Goal: Task Accomplishment & Management: Use online tool/utility

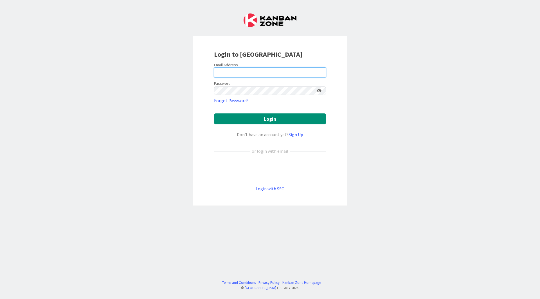
click at [288, 74] on input "email" at bounding box center [270, 72] width 112 height 10
type input "[EMAIL_ADDRESS][DOMAIN_NAME]"
click at [214, 114] on button "Login" at bounding box center [270, 119] width 112 height 11
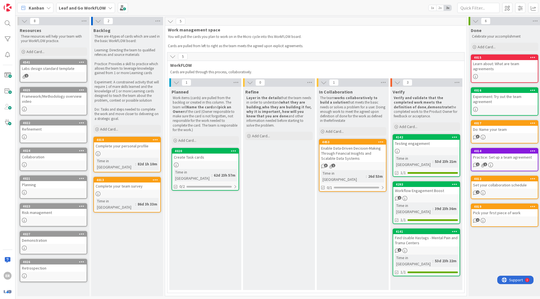
click at [82, 11] on span "Leaf and Go WorkFLOW" at bounding box center [82, 7] width 47 height 7
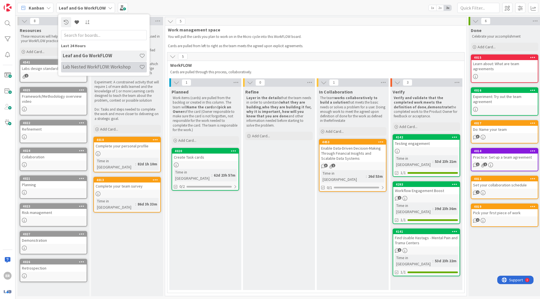
click at [85, 65] on h4 "Lab Nested WorkFLOW: Workshop" at bounding box center [101, 67] width 76 height 6
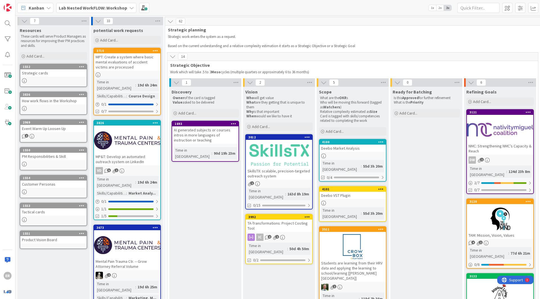
drag, startPoint x: 85, startPoint y: 65, endPoint x: 270, endPoint y: 221, distance: 241.5
click at [270, 221] on div "TA-Transformations: Project Costing Tool" at bounding box center [279, 226] width 66 height 12
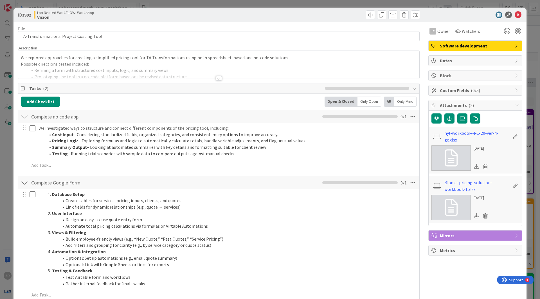
click at [515, 13] on icon at bounding box center [517, 15] width 7 height 7
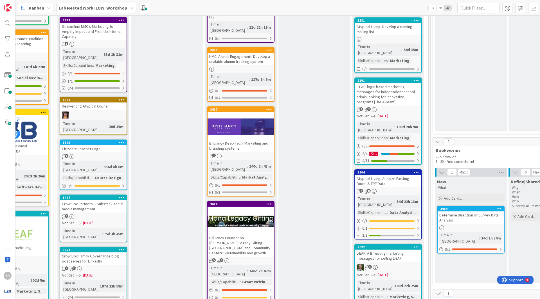
scroll to position [336, 485]
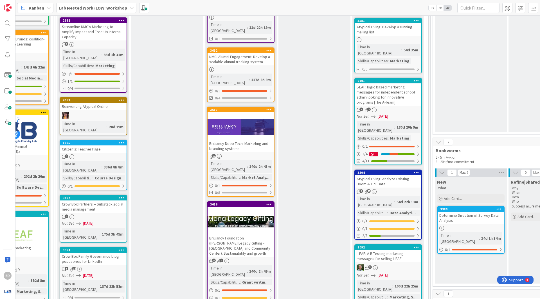
click at [239, 115] on div at bounding box center [240, 127] width 66 height 25
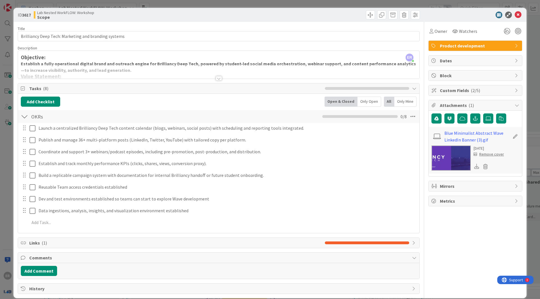
click at [219, 76] on div at bounding box center [219, 78] width 6 height 4
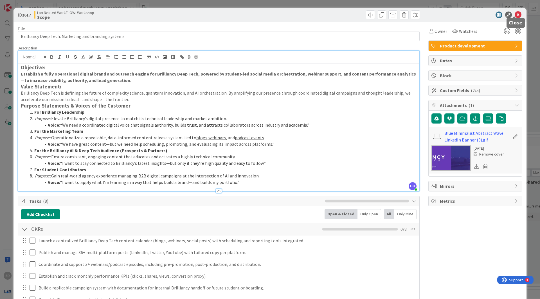
click at [514, 12] on icon at bounding box center [517, 15] width 7 height 7
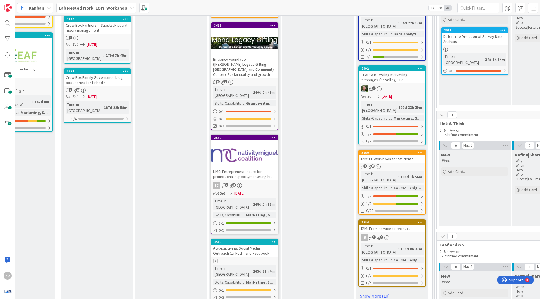
scroll to position [515, 481]
click at [246, 142] on div at bounding box center [244, 154] width 66 height 25
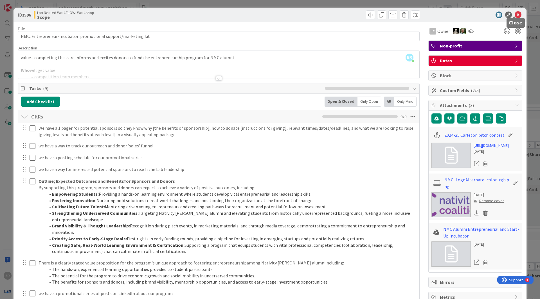
click at [514, 14] on icon at bounding box center [517, 15] width 7 height 7
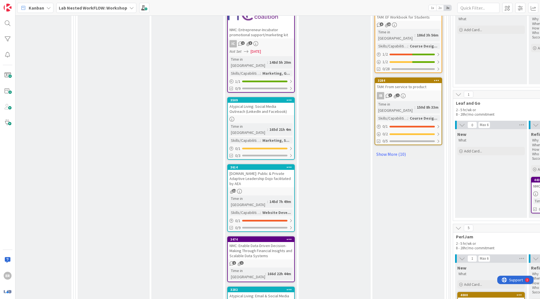
scroll to position [657, 464]
click at [271, 242] on div "NMC: Enable Data-Driven Decision-Making Through Financial Insights and Scalable…" at bounding box center [261, 250] width 66 height 17
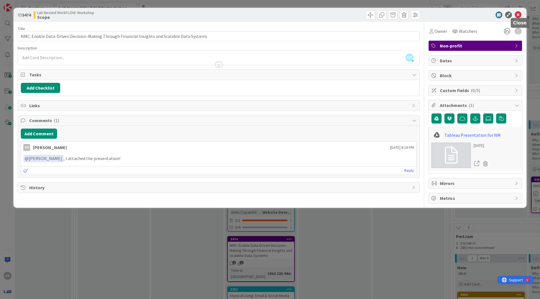
click at [520, 12] on icon at bounding box center [517, 15] width 7 height 7
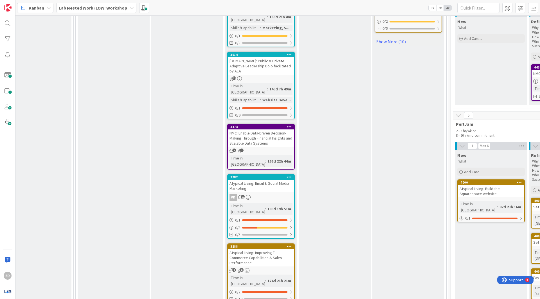
scroll to position [773, 464]
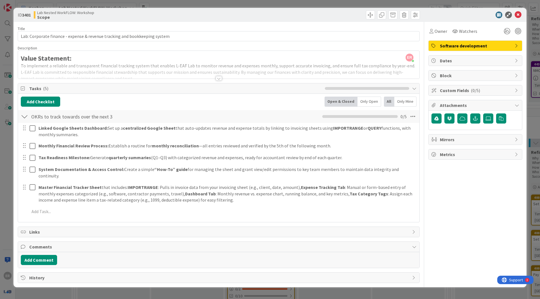
click at [219, 76] on div at bounding box center [219, 78] width 6 height 4
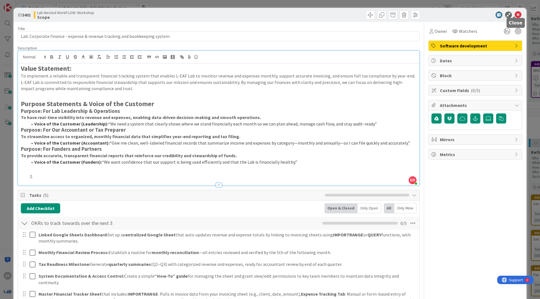
click at [514, 13] on icon at bounding box center [517, 15] width 7 height 7
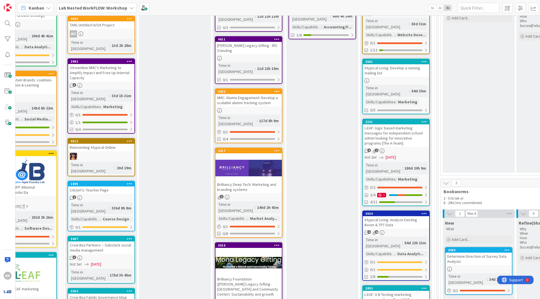
scroll to position [292, 477]
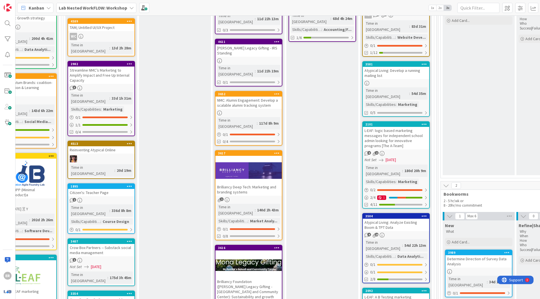
click at [243, 158] on div at bounding box center [248, 170] width 66 height 25
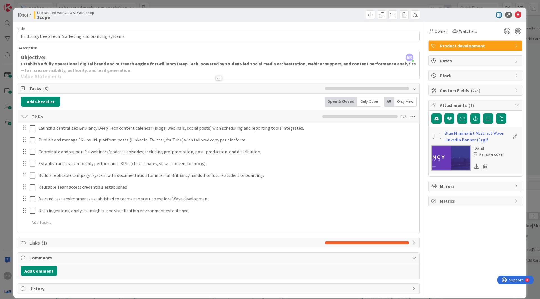
click at [55, 256] on span "Comments" at bounding box center [219, 258] width 380 height 7
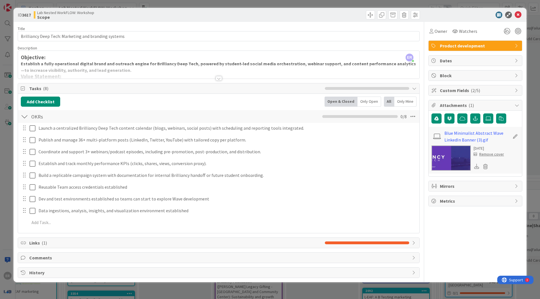
click at [55, 256] on span "Comments" at bounding box center [219, 258] width 380 height 7
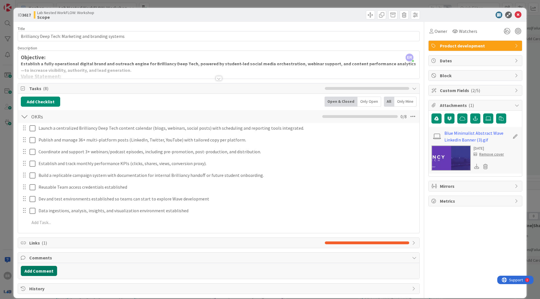
click at [46, 268] on button "Add Comment" at bounding box center [39, 271] width 36 height 10
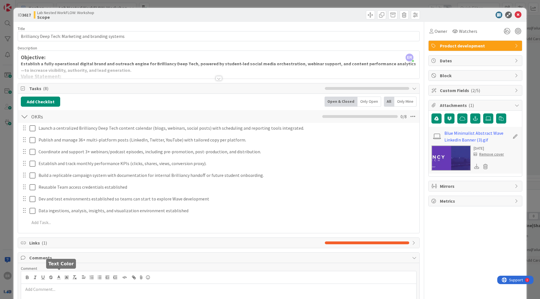
scroll to position [34, 0]
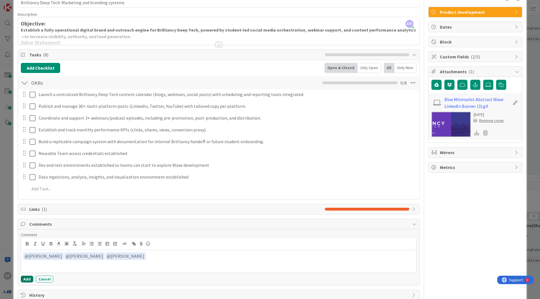
click at [31, 276] on button "Add" at bounding box center [27, 279] width 12 height 7
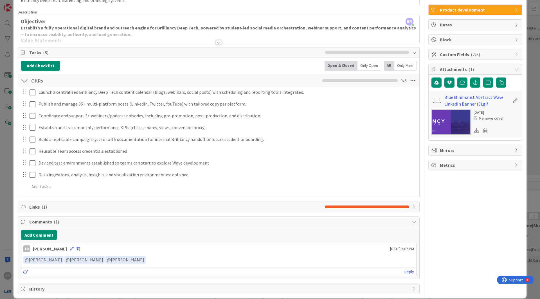
scroll to position [0, 0]
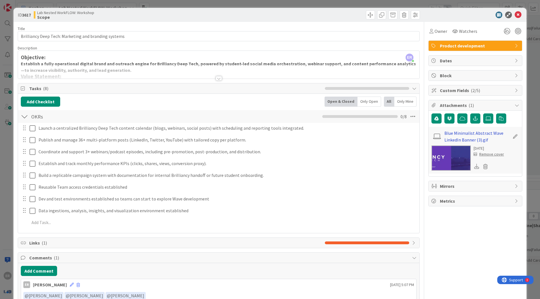
click at [463, 130] on link "Blue Minimalist Abstract Wave LinkedIn Banner (3).gif" at bounding box center [476, 136] width 65 height 13
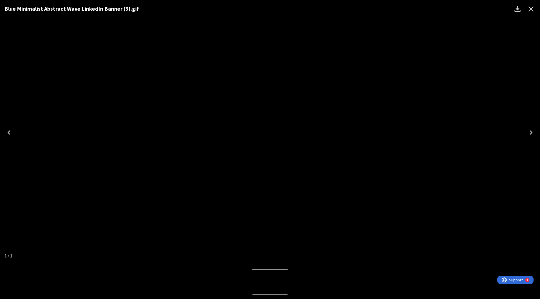
click at [529, 9] on icon "Close" at bounding box center [530, 8] width 9 height 9
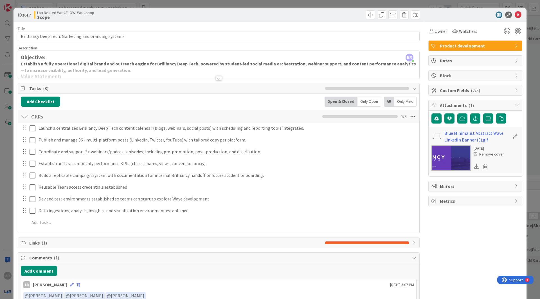
click at [213, 74] on div at bounding box center [218, 71] width 401 height 14
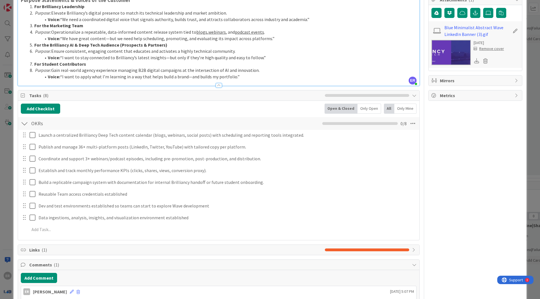
scroll to position [130, 0]
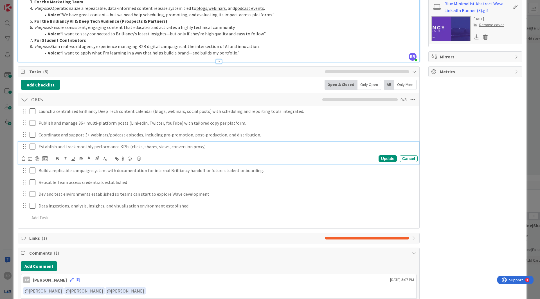
click at [33, 146] on icon at bounding box center [33, 146] width 6 height 7
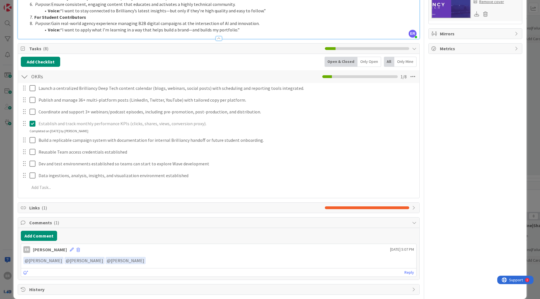
scroll to position [153, 0]
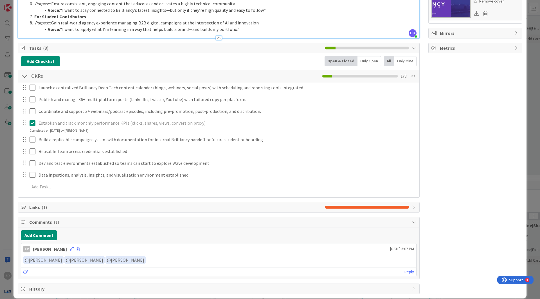
click at [31, 120] on icon at bounding box center [33, 123] width 6 height 7
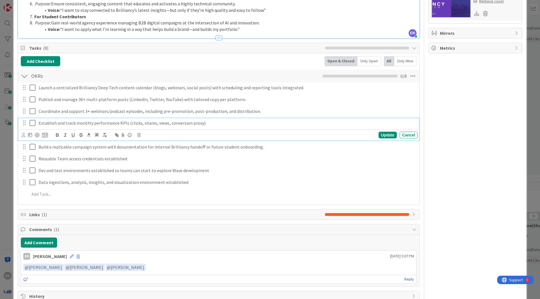
scroll to position [160, 0]
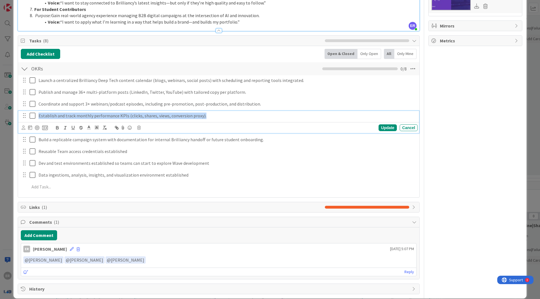
drag, startPoint x: 39, startPoint y: 112, endPoint x: 205, endPoint y: 104, distance: 166.3
click at [205, 104] on div "Launch a centralized Brilliancy Deep Tech content calendar (blogs, webinars, so…" at bounding box center [218, 134] width 395 height 119
copy p "Establish and track monthly performance KPIs (clicks, shares, views, conversion…"
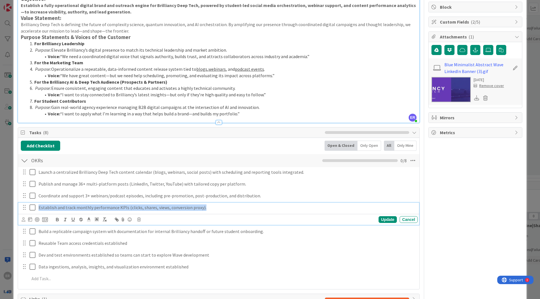
scroll to position [69, 0]
copy p "Establish and track monthly performance KPIs (clicks, shares, views, conversion…"
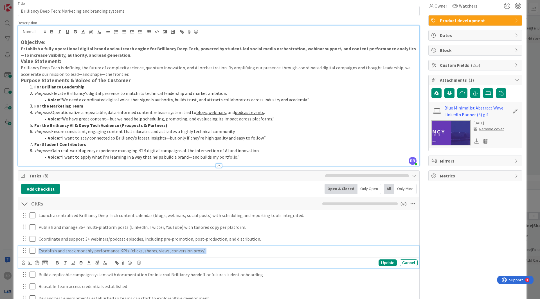
scroll to position [0, 0]
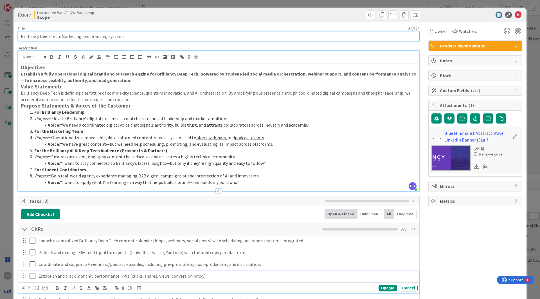
click at [53, 35] on input "Brilliancy Deep Tech: Marketing and branding systems" at bounding box center [219, 36] width 402 height 10
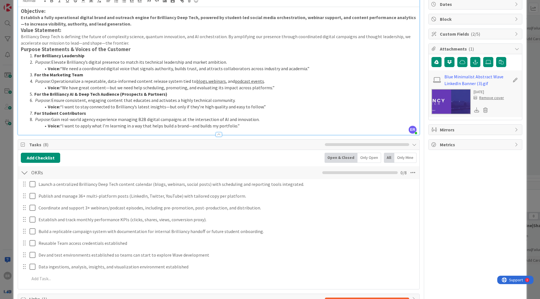
scroll to position [62, 0]
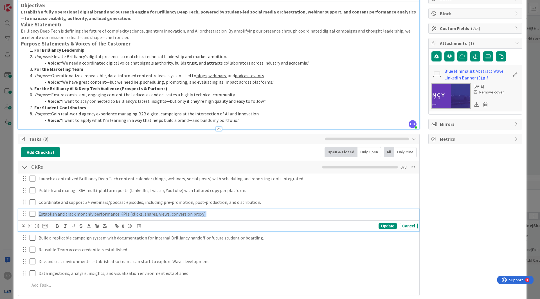
drag, startPoint x: 39, startPoint y: 212, endPoint x: 206, endPoint y: 213, distance: 167.2
click at [206, 213] on p "Establish and track monthly performance KPIs (clicks, shares, views, conversion…" at bounding box center [227, 214] width 377 height 6
copy p "Establish and track monthly performance KPIs (clicks, shares, views, conversion…"
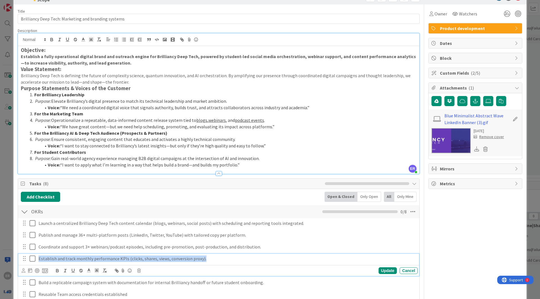
scroll to position [10, 0]
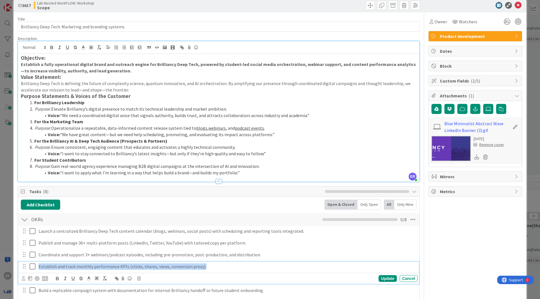
click at [486, 80] on span "Custom Fields ( 2/5 )" at bounding box center [476, 81] width 72 height 7
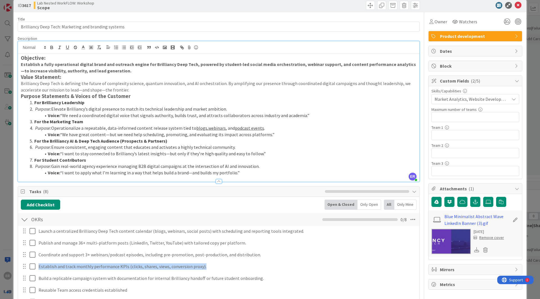
click at [495, 81] on span "Custom Fields ( 2/5 )" at bounding box center [476, 81] width 72 height 7
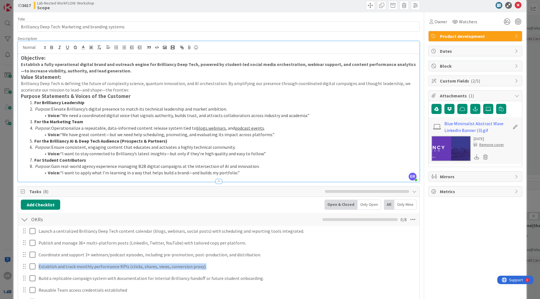
click at [495, 81] on span "Custom Fields ( 2/5 )" at bounding box center [476, 81] width 72 height 7
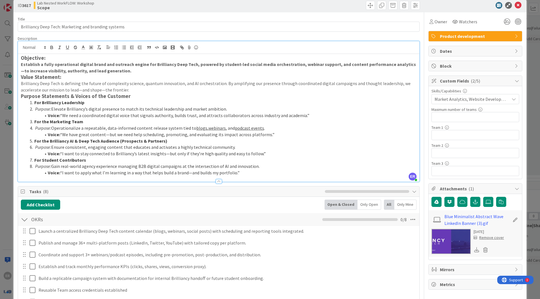
click at [491, 99] on span "Market Analytics, Website Development, Marketing, Social Media" at bounding box center [471, 99] width 75 height 7
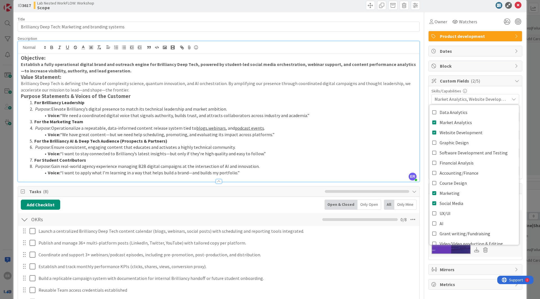
click at [491, 99] on span "Market Analytics, Website Development, Marketing, Social Media" at bounding box center [471, 99] width 75 height 7
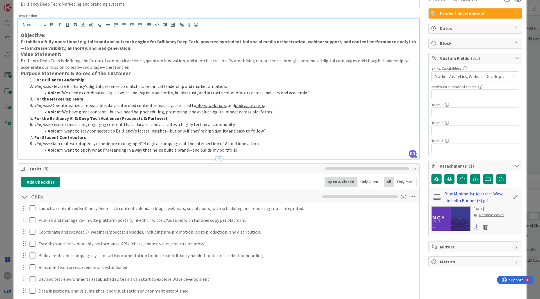
scroll to position [32, 0]
click at [474, 244] on span "Mirrors" at bounding box center [476, 247] width 72 height 7
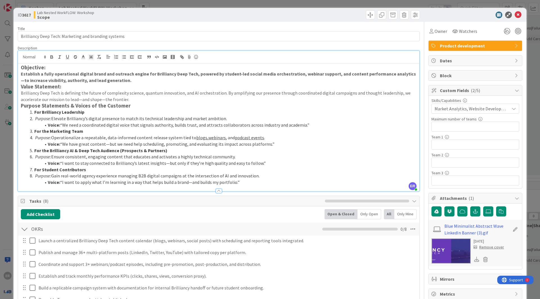
click at [470, 58] on span "Dates" at bounding box center [476, 60] width 72 height 7
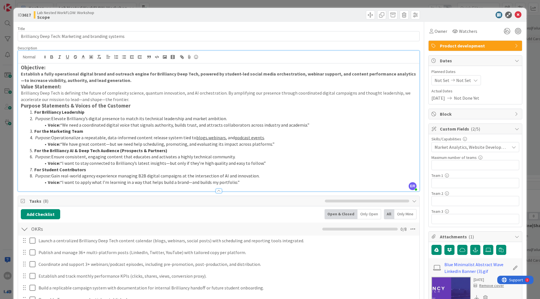
click at [459, 112] on span "Block" at bounding box center [476, 114] width 72 height 7
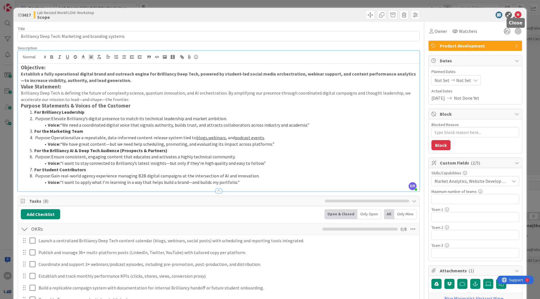
click at [515, 12] on icon at bounding box center [517, 15] width 7 height 7
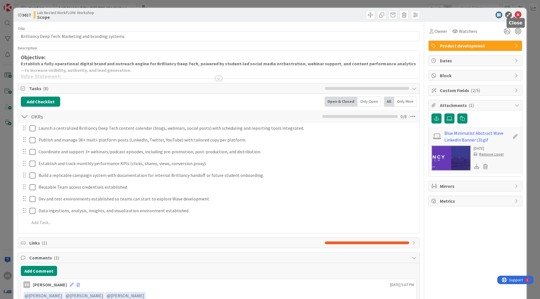
click at [514, 12] on icon at bounding box center [517, 15] width 7 height 7
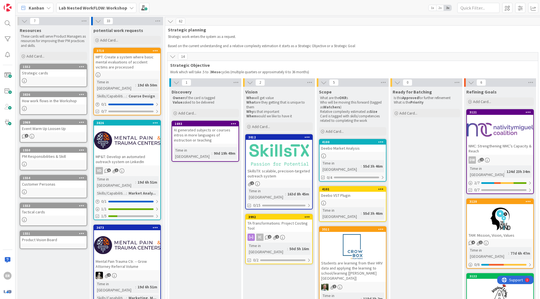
click at [121, 7] on b "Lab Nested WorkFLOW: Workshop" at bounding box center [93, 8] width 68 height 6
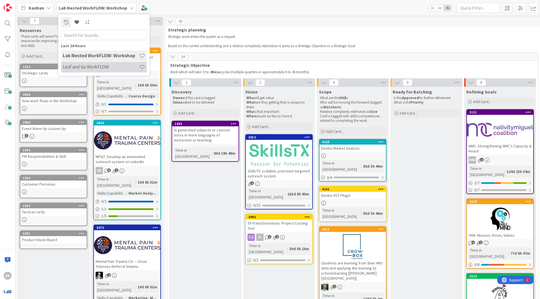
click at [105, 66] on h4 "Leaf and Go WorkFLOW" at bounding box center [101, 67] width 76 height 6
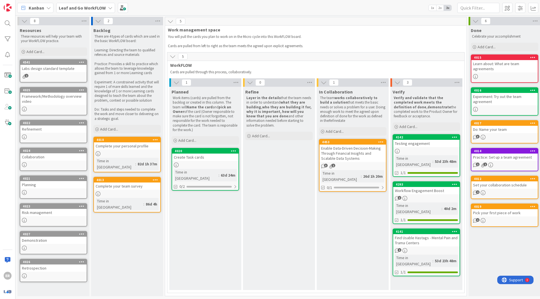
click at [351, 157] on div "Enable Data-Driven Decision-Making Through Financial Insights and Scalable Data…" at bounding box center [352, 153] width 66 height 17
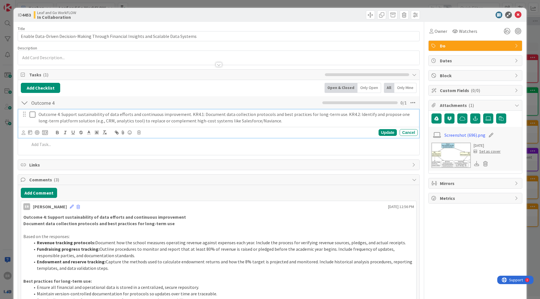
click at [32, 115] on button at bounding box center [33, 114] width 7 height 9
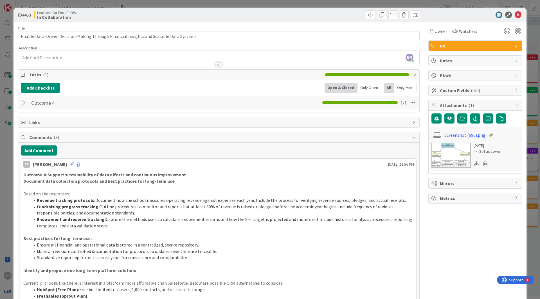
click at [23, 103] on div at bounding box center [24, 103] width 7 height 10
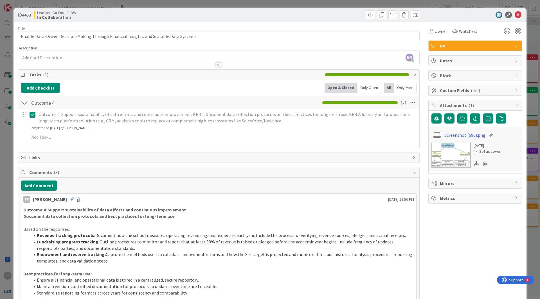
scroll to position [0, 0]
click at [514, 14] on icon at bounding box center [517, 14] width 7 height 7
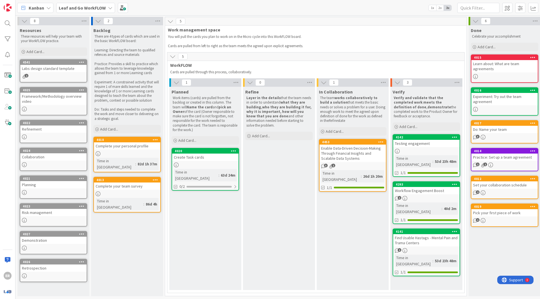
click at [375, 154] on div "Enable Data-Driven Decision-Making Through Financial Insights and Scalable Data…" at bounding box center [352, 153] width 66 height 17
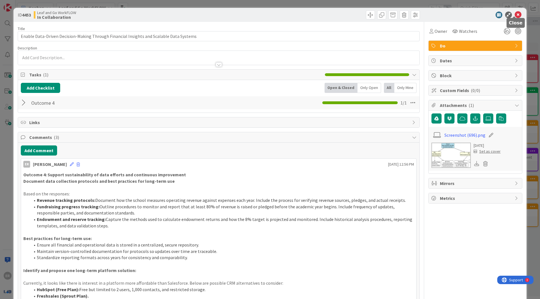
click at [514, 12] on icon at bounding box center [517, 15] width 7 height 7
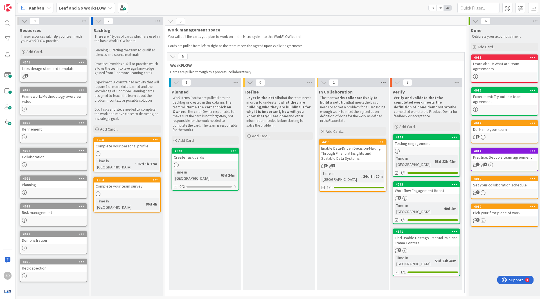
click at [386, 84] on icon at bounding box center [382, 82] width 7 height 8
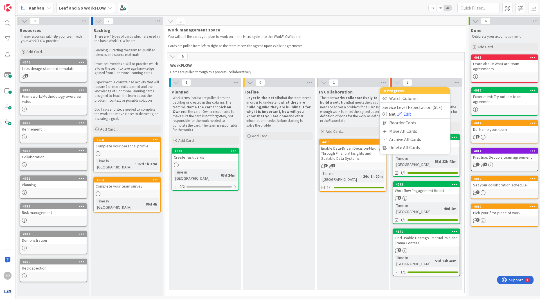
click at [348, 203] on div "In Collaboration The team works collaboratively to build a solution that meets …" at bounding box center [352, 188] width 72 height 203
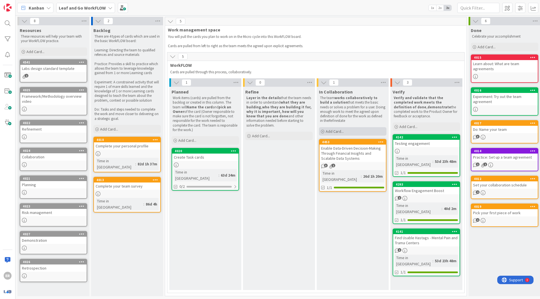
click at [329, 132] on span "Add Card..." at bounding box center [334, 131] width 18 height 5
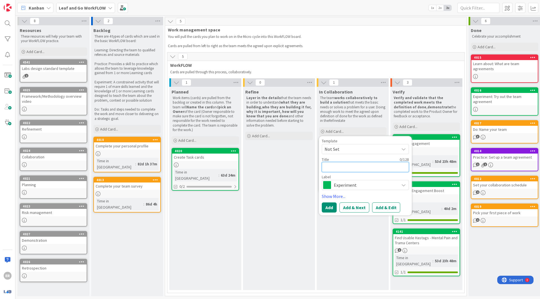
paste textarea "Brilliancy Deep Tech: Marketing and branding systems"
type textarea "x"
type textarea "Brilliancy Deep Tech: Marketing and branding systems"
click at [377, 167] on textarea "Brilliancy Deep Tech: Marketing and branding systems" at bounding box center [365, 167] width 87 height 10
type textarea "x"
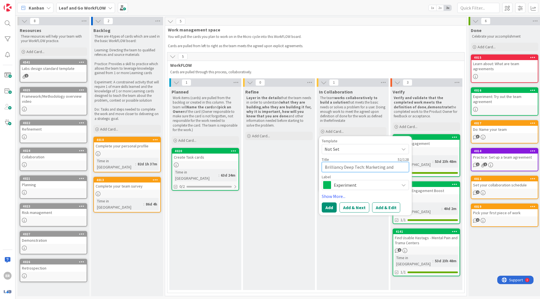
type textarea "Brilliancy Deep Tech: Marketing and randing systems"
type textarea "x"
type textarea "Brilliancy Deep Tech: Marketing and Branding systems"
click at [328, 203] on button "Add" at bounding box center [329, 208] width 15 height 10
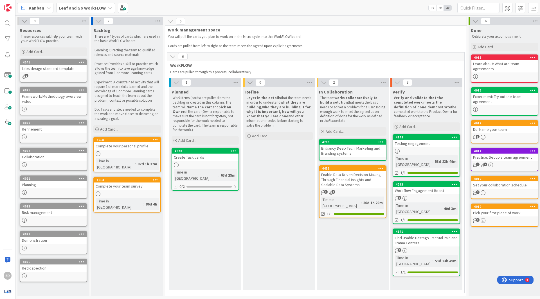
click at [354, 156] on div "Brilliancy Deep Tech: Marketing and Branding systems" at bounding box center [352, 151] width 66 height 12
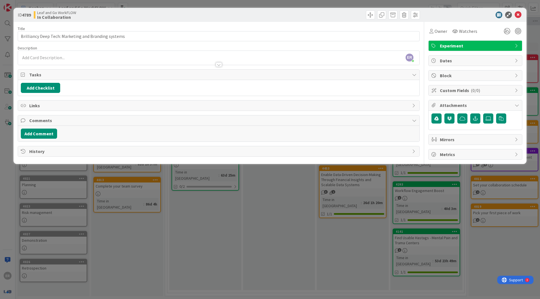
click at [500, 46] on span "Experiment" at bounding box center [476, 45] width 72 height 7
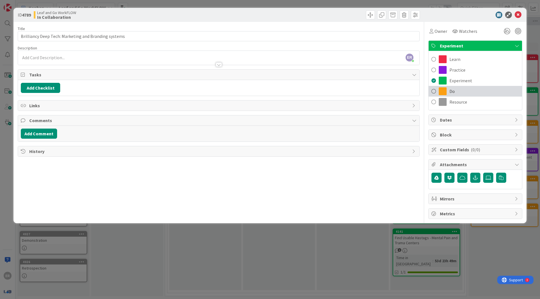
click at [452, 88] on span "Do" at bounding box center [451, 91] width 5 height 7
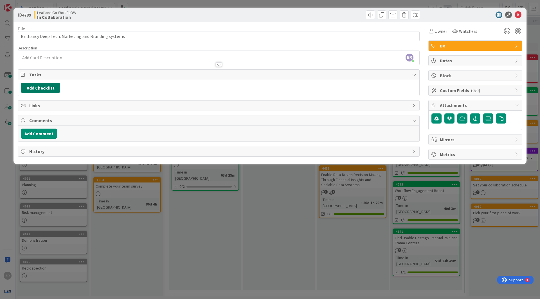
click at [34, 84] on button "Add Checklist" at bounding box center [40, 88] width 39 height 10
click at [30, 121] on button "Add" at bounding box center [31, 126] width 15 height 10
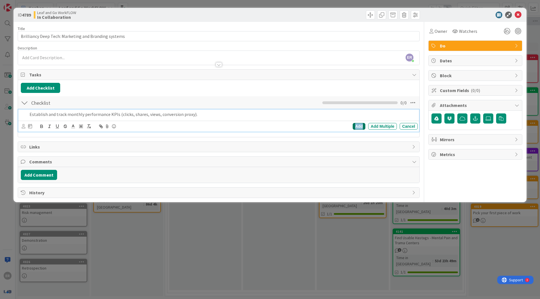
click at [361, 123] on div "Add" at bounding box center [358, 126] width 13 height 7
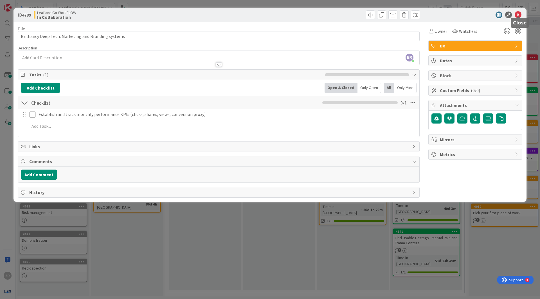
click at [519, 13] on icon at bounding box center [517, 15] width 7 height 7
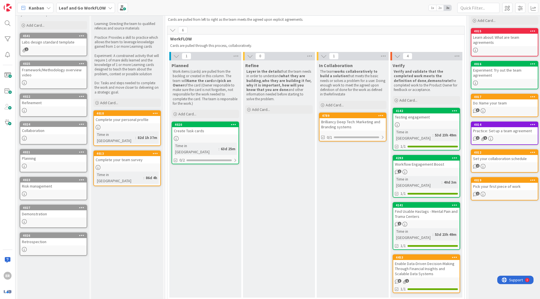
scroll to position [20, 0]
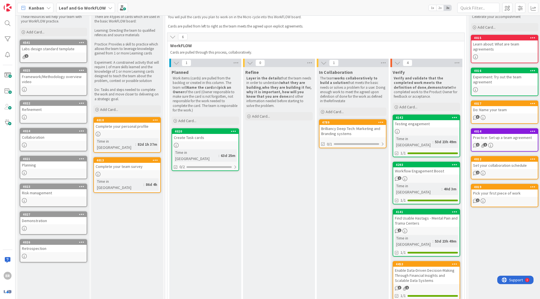
click at [416, 262] on div "4453" at bounding box center [426, 264] width 66 height 5
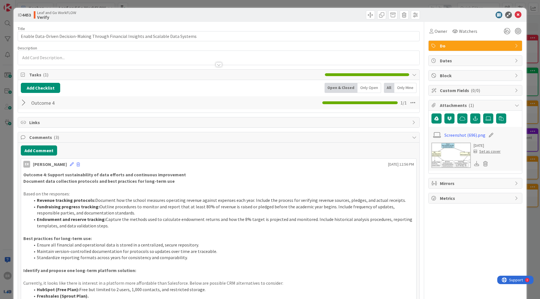
click at [448, 48] on div "Do" at bounding box center [474, 46] width 93 height 10
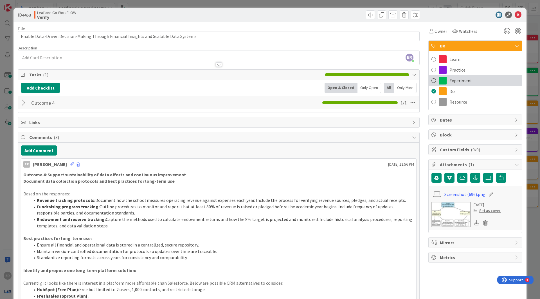
click at [449, 76] on div "Experiment" at bounding box center [474, 80] width 93 height 11
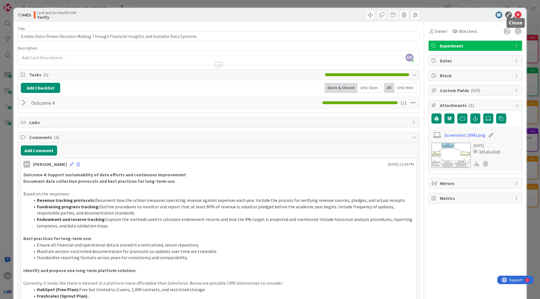
click at [517, 13] on icon at bounding box center [517, 15] width 7 height 7
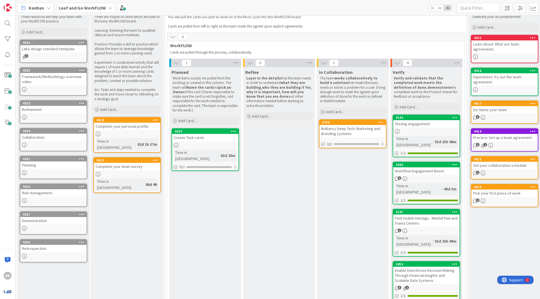
click at [365, 134] on div "Brilliancy Deep Tech: Marketing and Branding systems" at bounding box center [352, 131] width 66 height 12
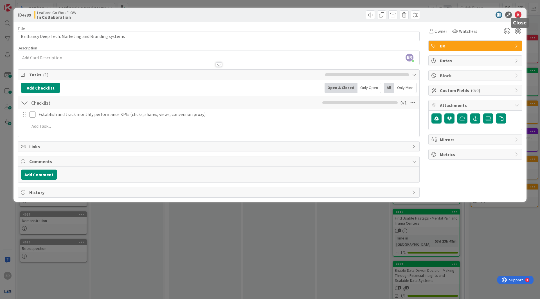
click at [519, 12] on icon at bounding box center [517, 15] width 7 height 7
